Goal: Task Accomplishment & Management: Complete application form

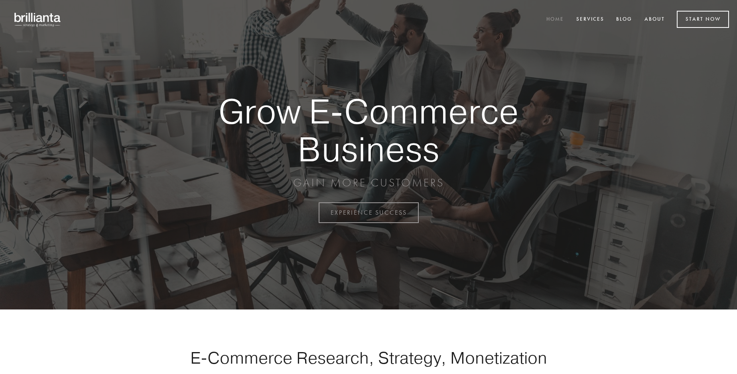
scroll to position [2089, 0]
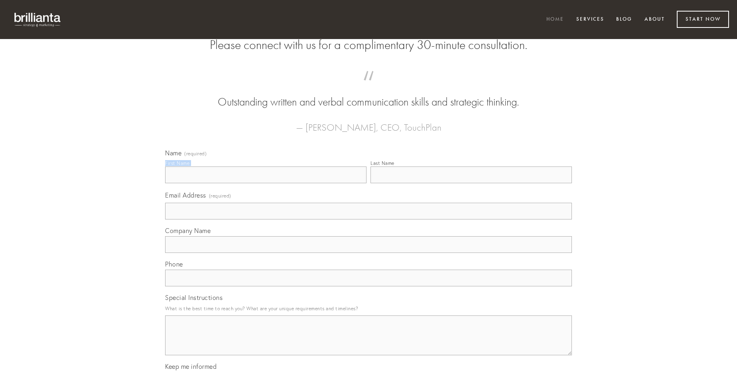
type input "[PERSON_NAME]"
click at [471, 183] on input "Last Name" at bounding box center [470, 175] width 201 height 17
type input "[PERSON_NAME]"
click at [368, 220] on input "Email Address (required)" at bounding box center [368, 211] width 407 height 17
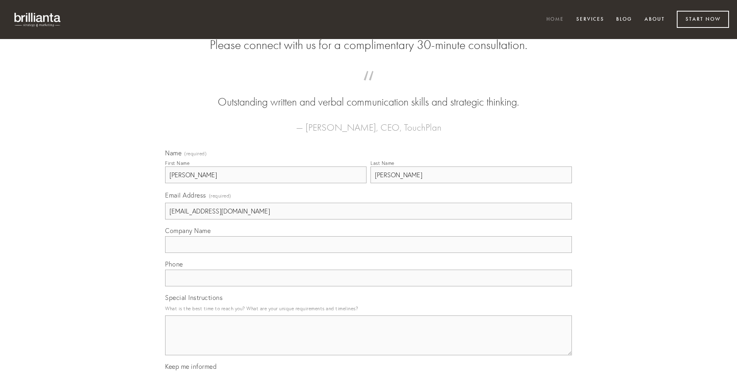
type input "[EMAIL_ADDRESS][DOMAIN_NAME]"
click at [368, 253] on input "Company Name" at bounding box center [368, 244] width 407 height 17
type input "pectus"
click at [368, 287] on input "text" at bounding box center [368, 278] width 407 height 17
click at [368, 343] on textarea "Special Instructions" at bounding box center [368, 336] width 407 height 40
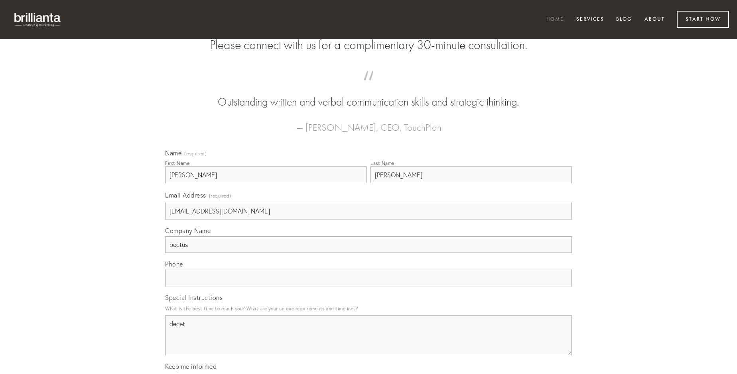
type textarea "decet"
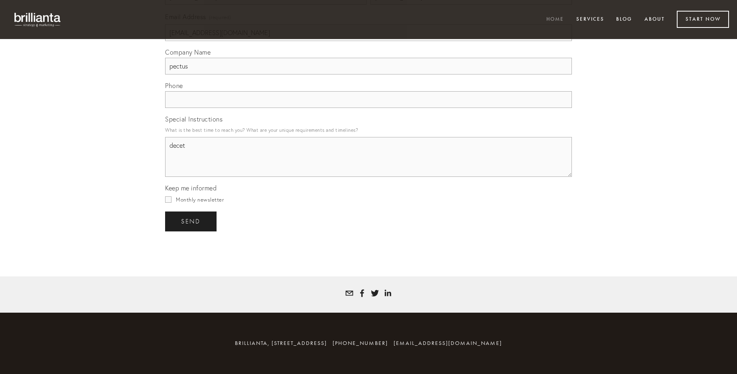
click at [191, 221] on span "send" at bounding box center [191, 221] width 20 height 7
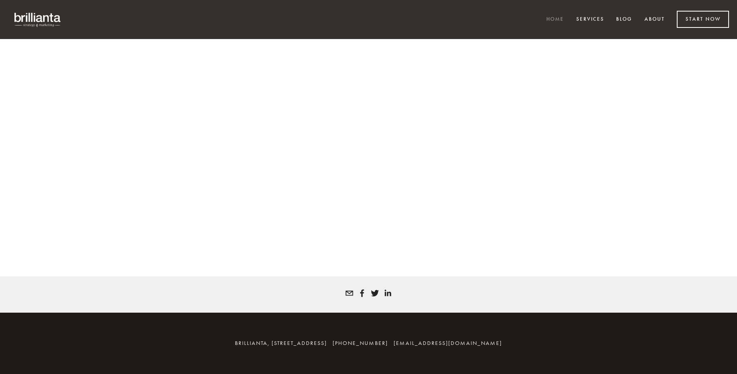
scroll to position [2079, 0]
